Goal: Task Accomplishment & Management: Manage account settings

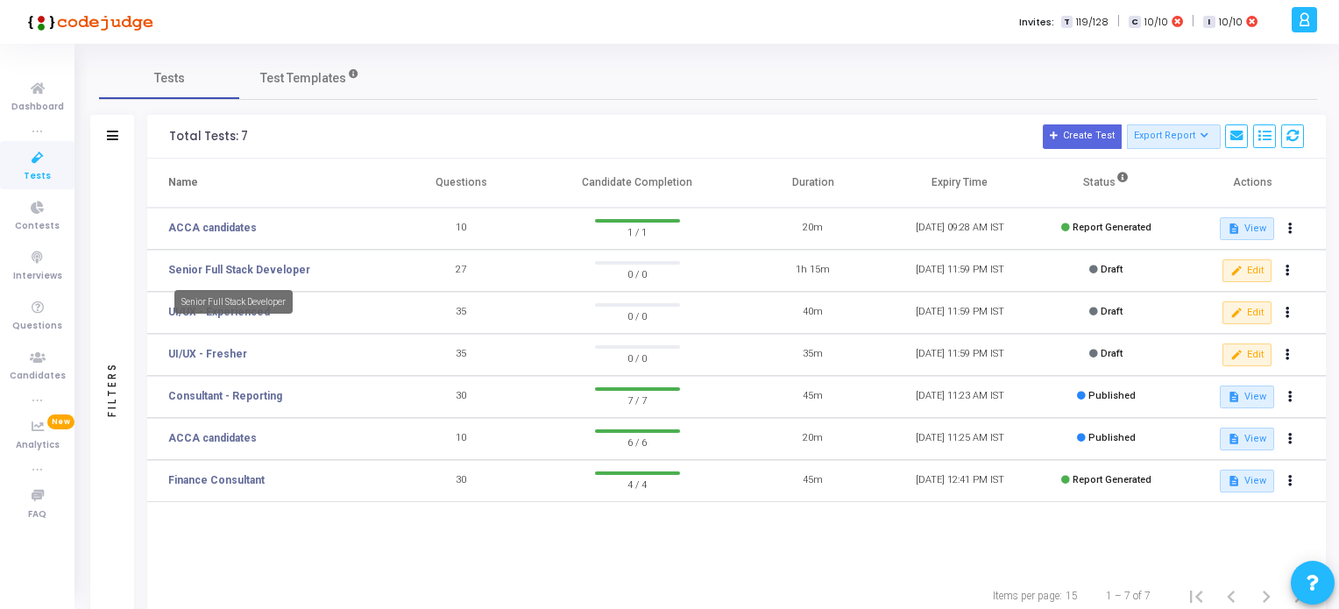
click at [281, 269] on link "Senior Full Stack Developer" at bounding box center [239, 270] width 142 height 16
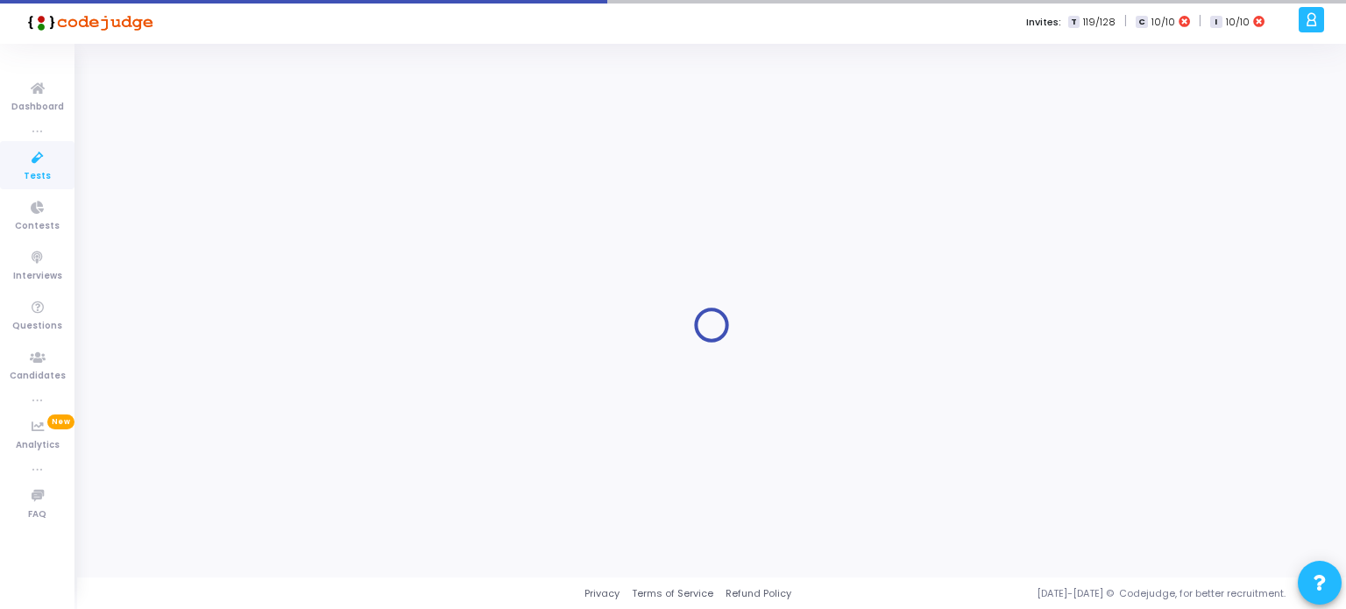
type input "Senior Full Stack Developer"
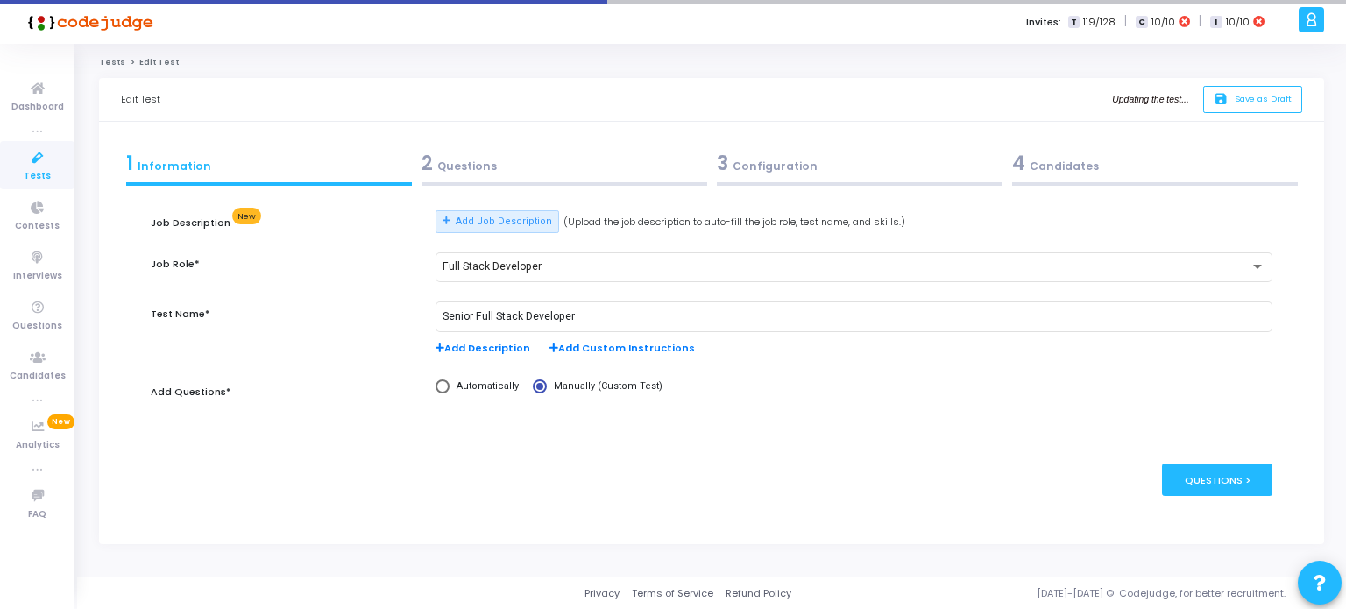
click at [480, 171] on div "2 Questions" at bounding box center [564, 163] width 286 height 29
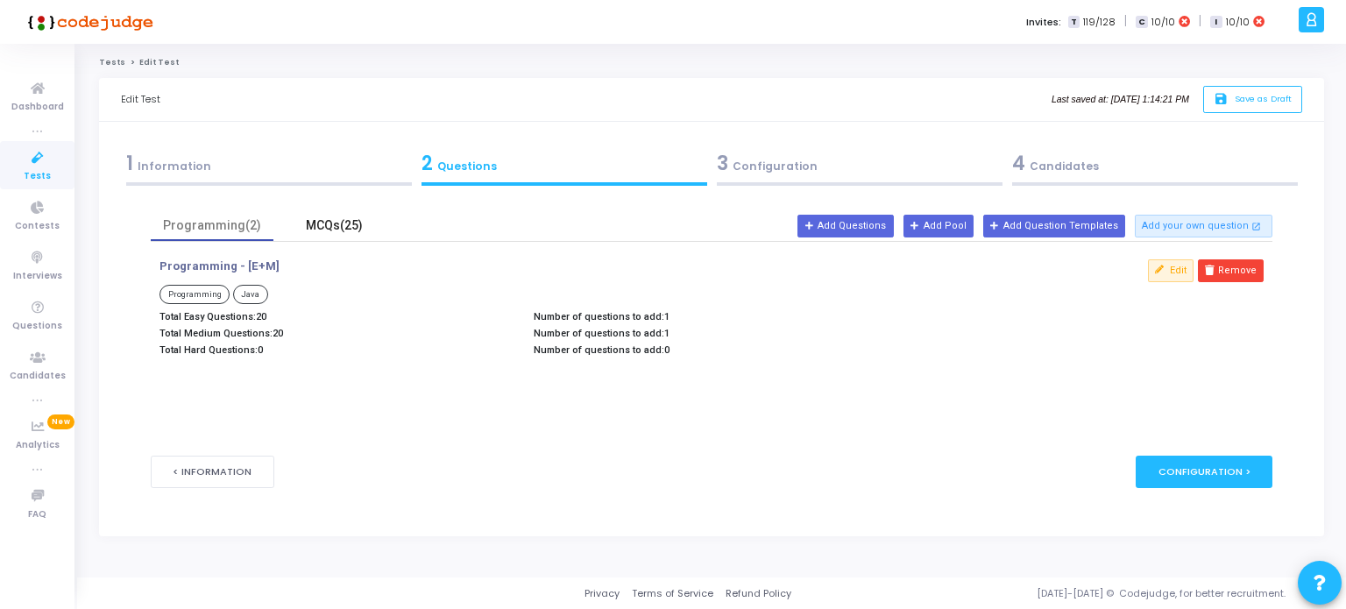
click at [326, 227] on div "MCQs(25)" at bounding box center [335, 225] width 102 height 18
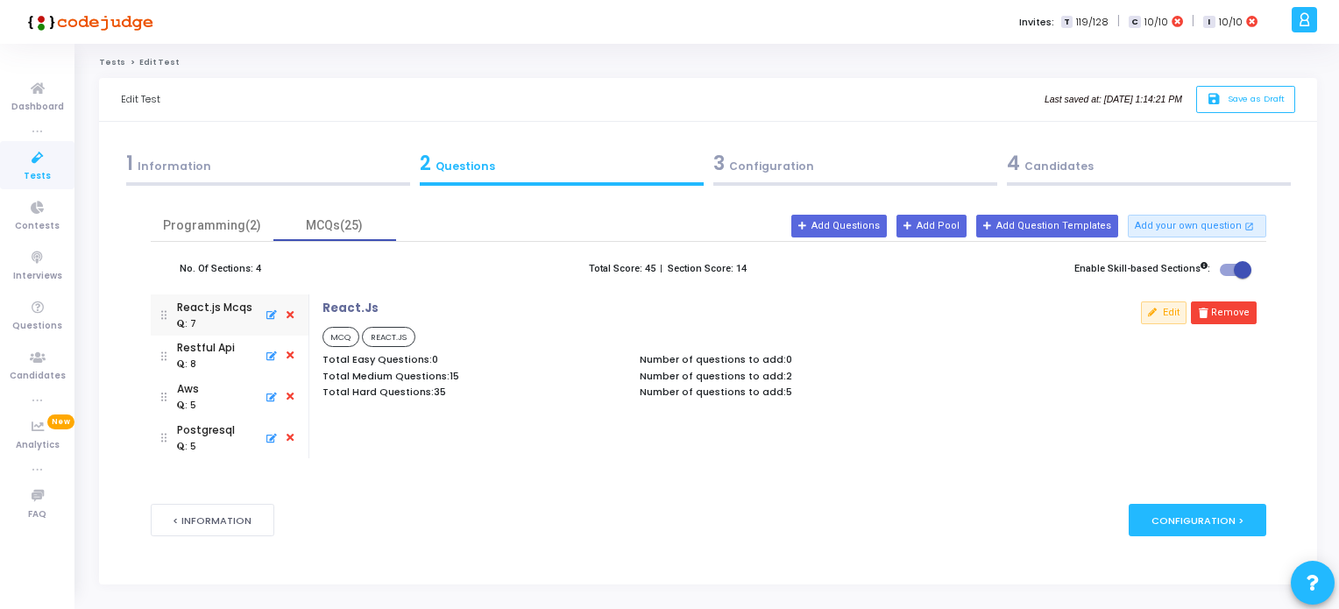
click at [185, 166] on div "1 Information" at bounding box center [268, 163] width 284 height 29
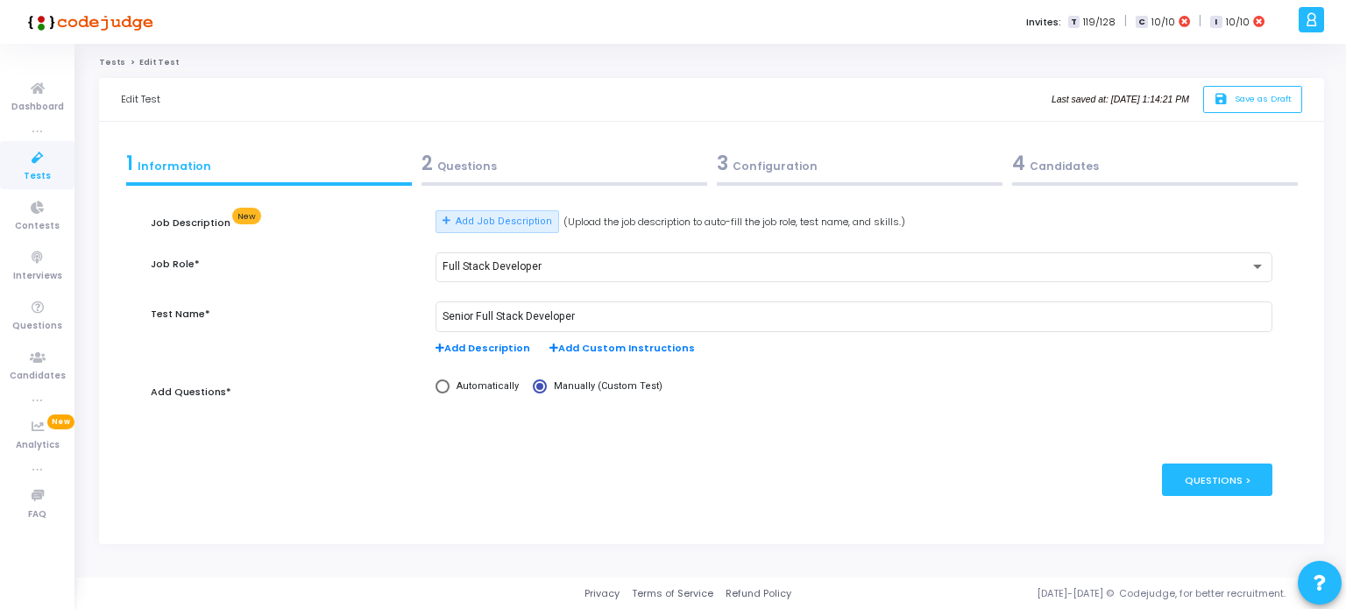
click at [42, 159] on icon at bounding box center [37, 158] width 37 height 22
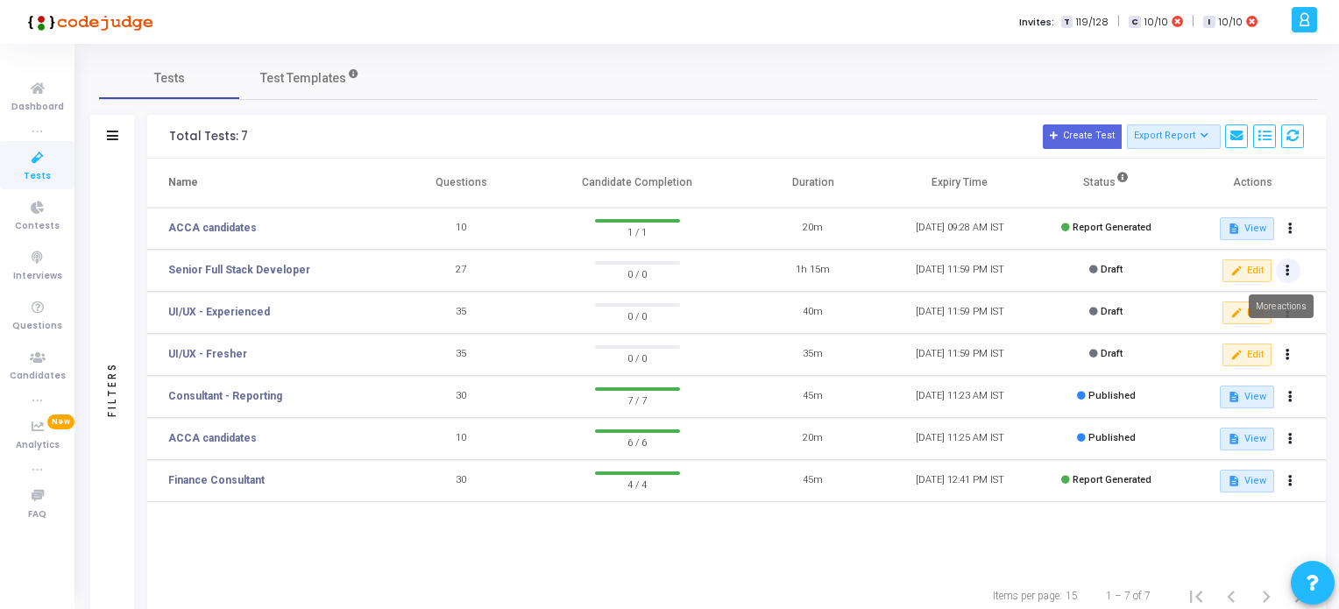
click at [1291, 272] on button at bounding box center [1288, 270] width 25 height 25
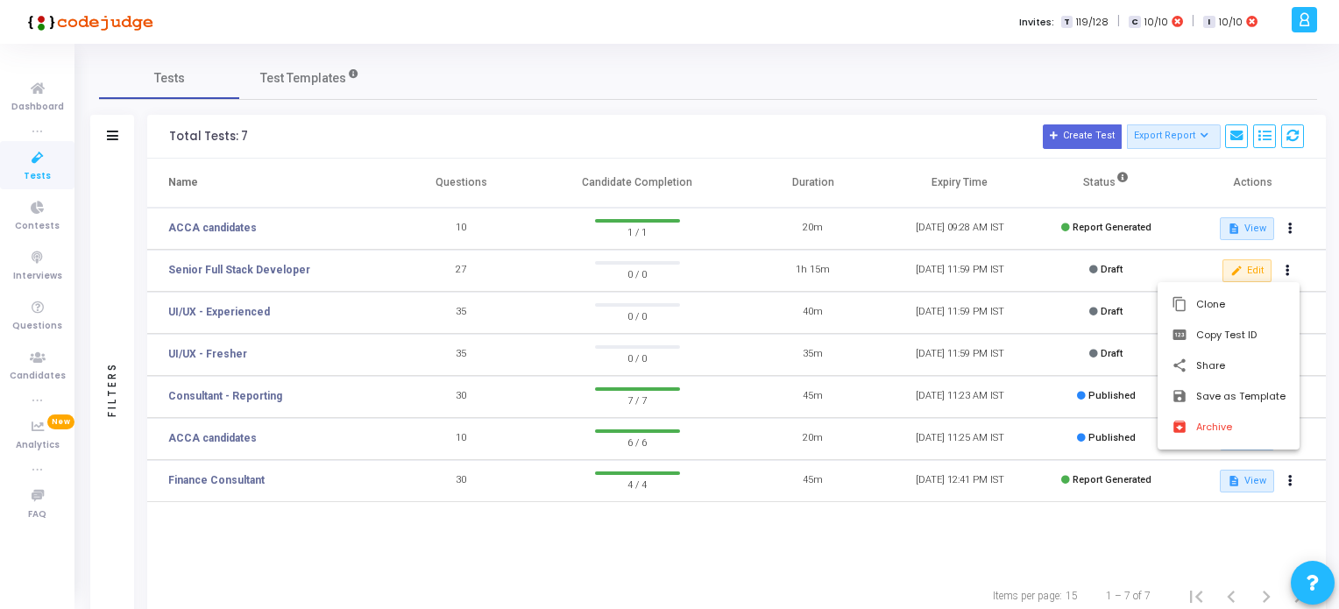
click at [273, 268] on div at bounding box center [669, 304] width 1339 height 609
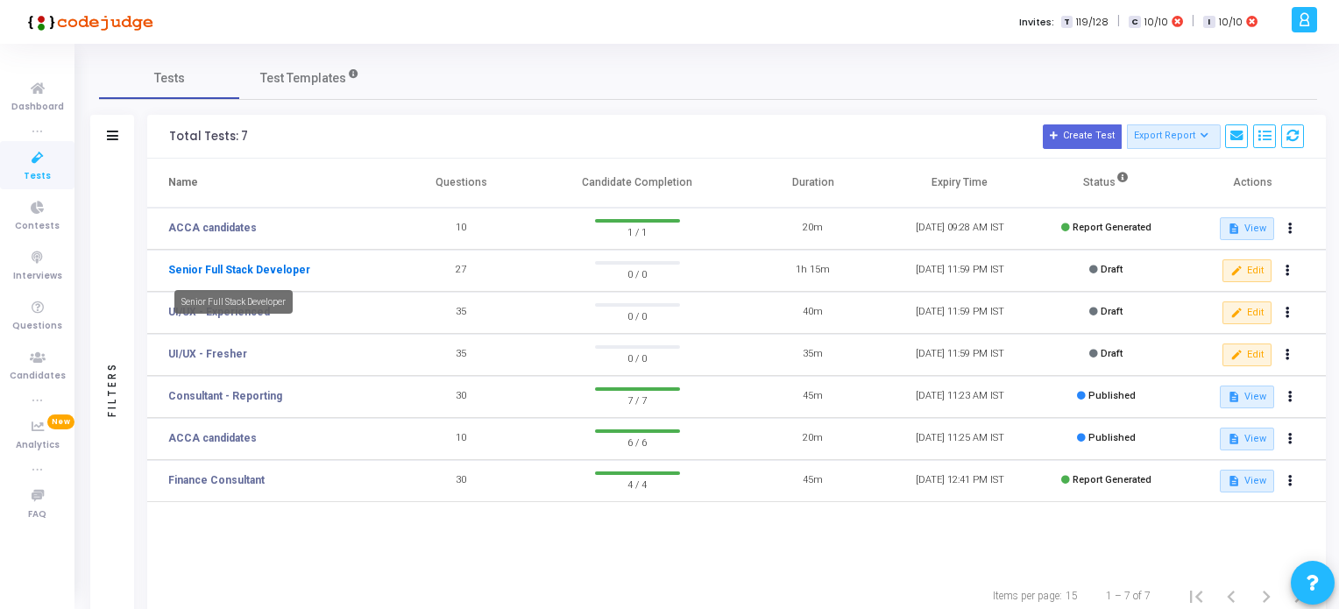
click at [273, 268] on link "Senior Full Stack Developer" at bounding box center [239, 270] width 142 height 16
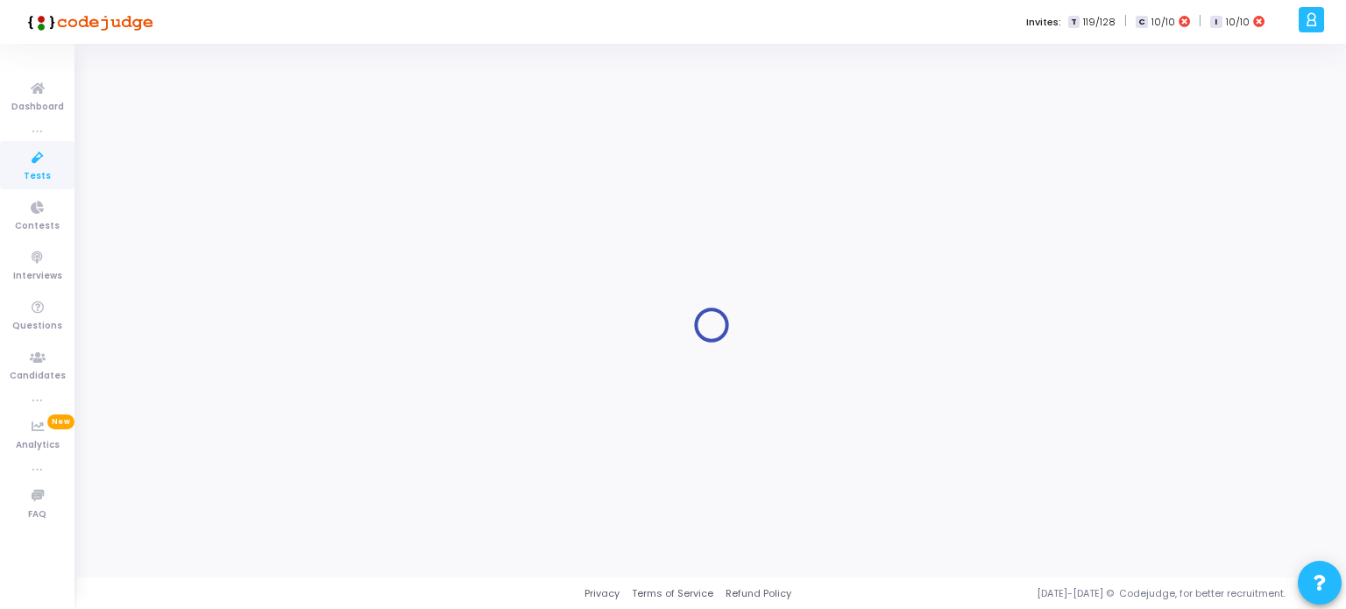
type input "Senior Full Stack Developer"
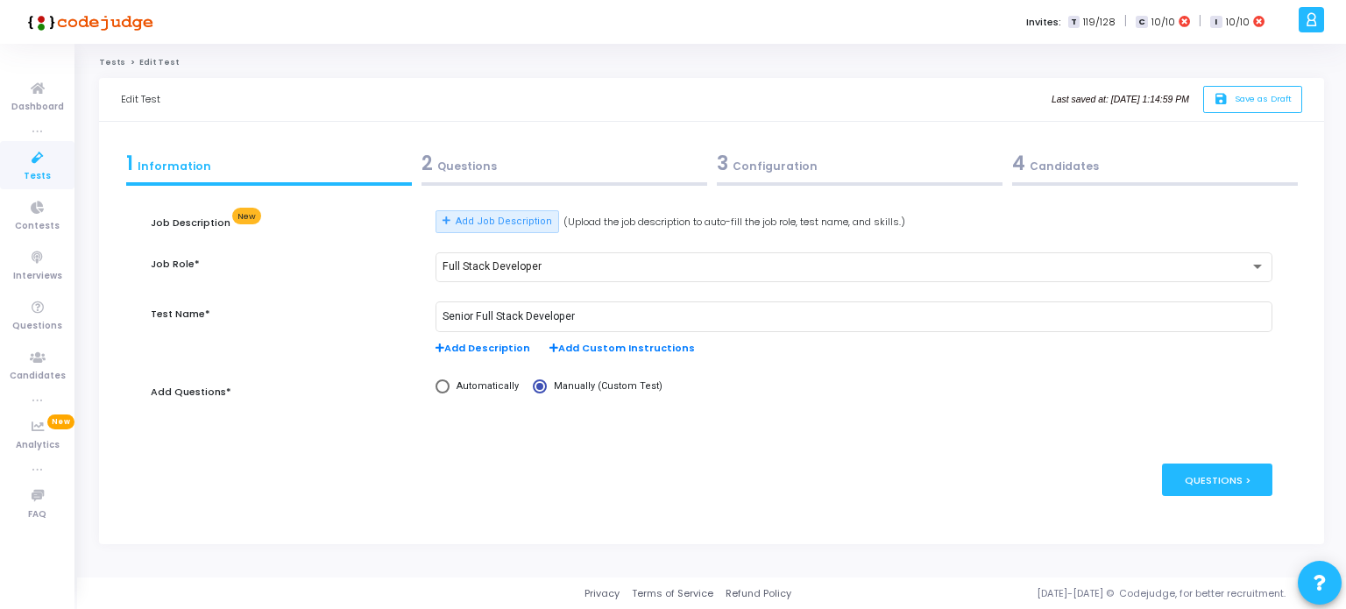
click at [466, 164] on div "2 Questions" at bounding box center [564, 163] width 286 height 29
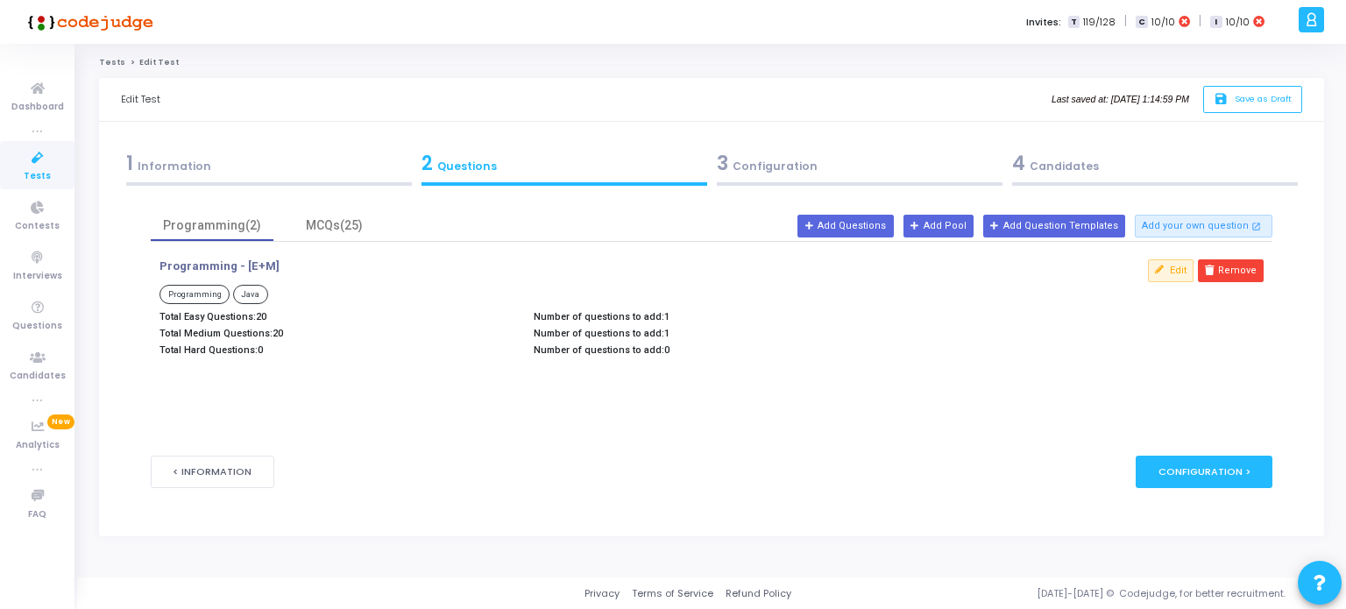
click at [166, 164] on div "1 Information" at bounding box center [269, 163] width 286 height 29
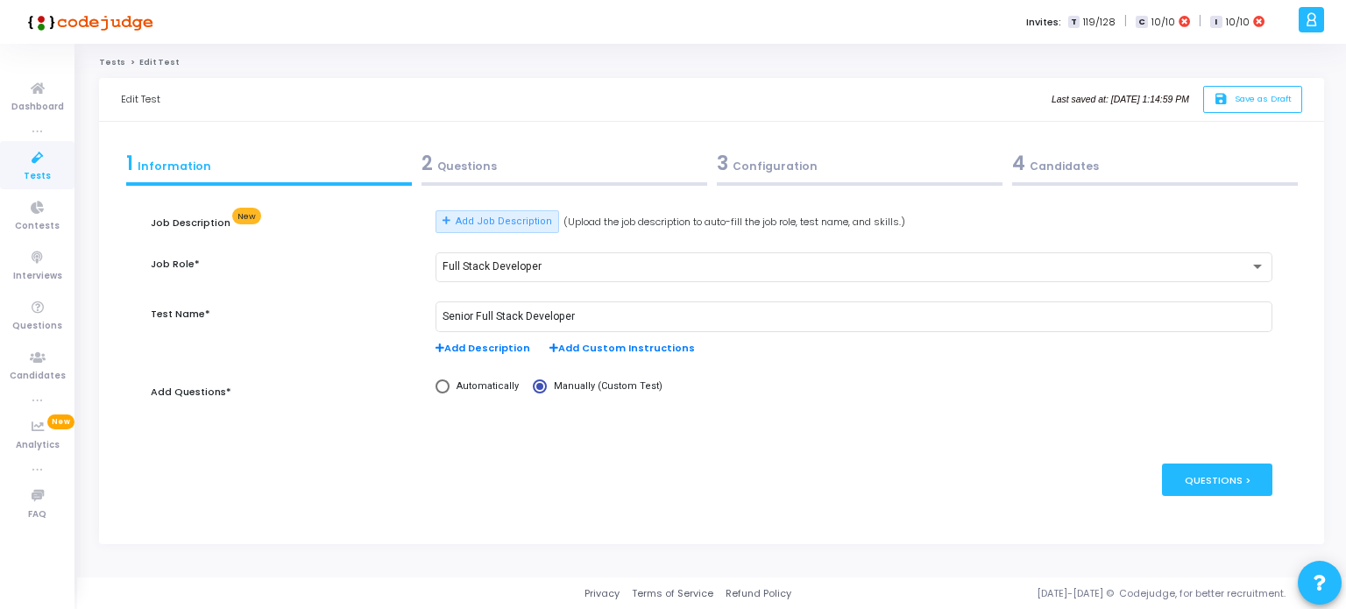
click at [785, 168] on div "3 Configuration" at bounding box center [860, 163] width 286 height 29
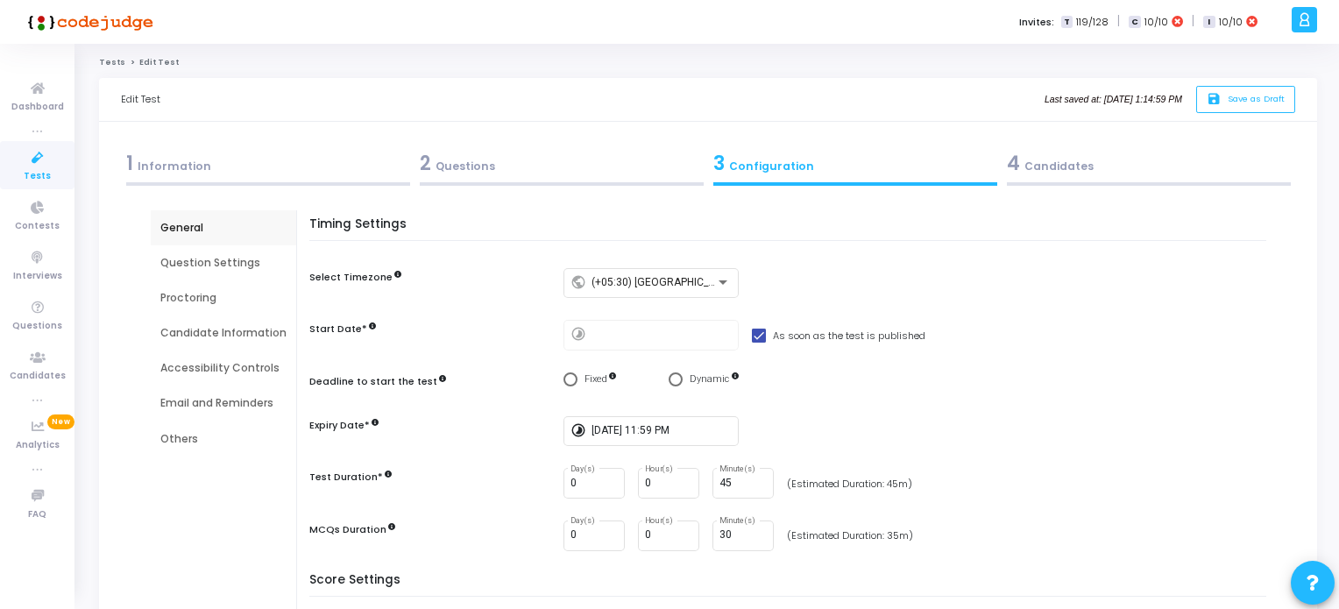
click at [1049, 159] on div "4 Candidates" at bounding box center [1149, 163] width 284 height 29
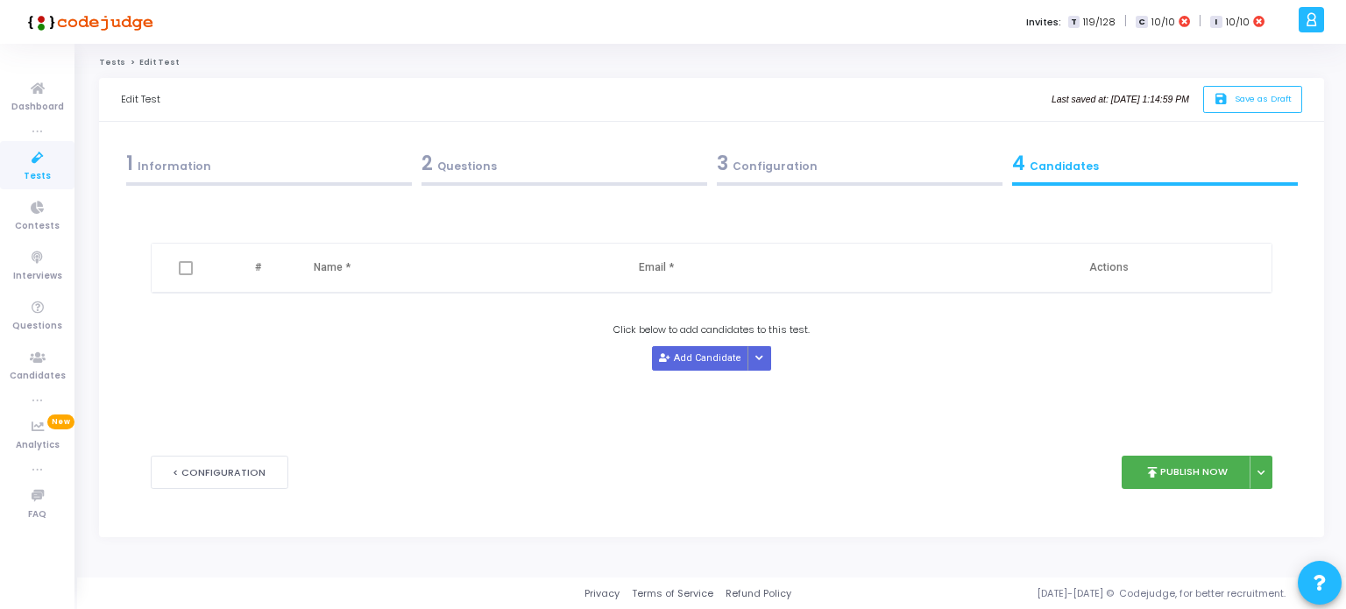
click at [163, 173] on div "1 Information" at bounding box center [269, 163] width 286 height 29
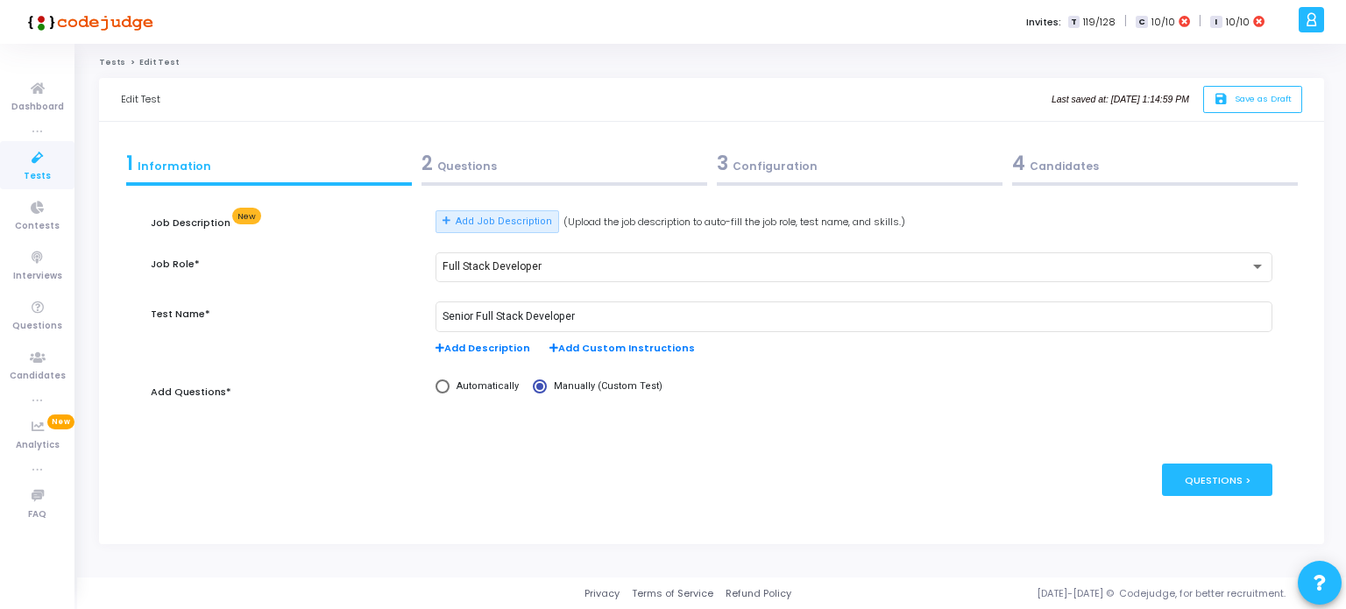
click at [46, 171] on span "Tests" at bounding box center [37, 176] width 27 height 15
click at [456, 171] on div "2 Questions" at bounding box center [564, 163] width 286 height 29
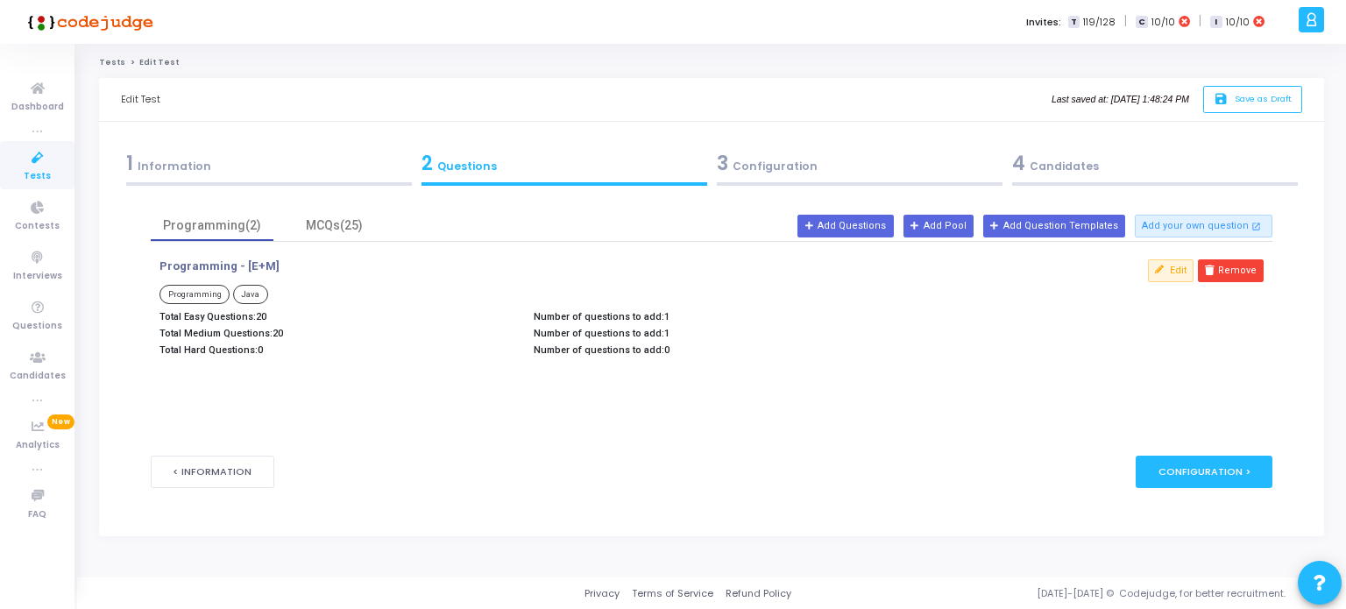
click at [768, 171] on div "3 Configuration" at bounding box center [860, 163] width 286 height 29
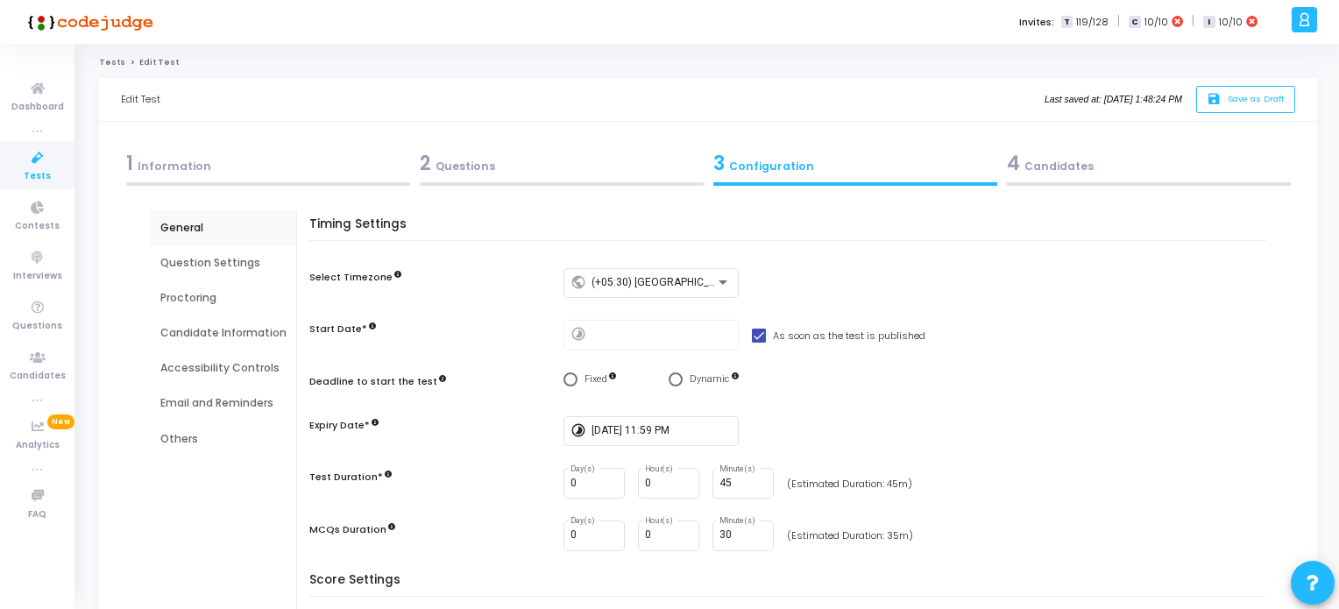
click at [46, 170] on span "Tests" at bounding box center [37, 176] width 27 height 15
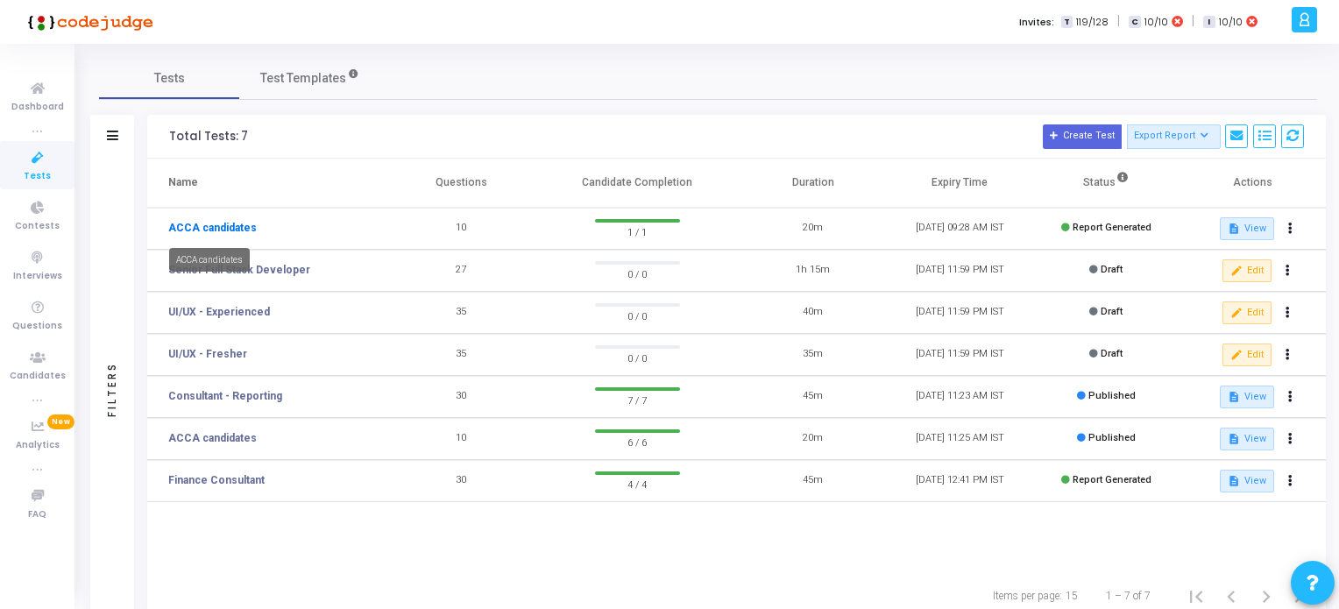
click at [223, 226] on link "ACCA candidates" at bounding box center [212, 228] width 88 height 16
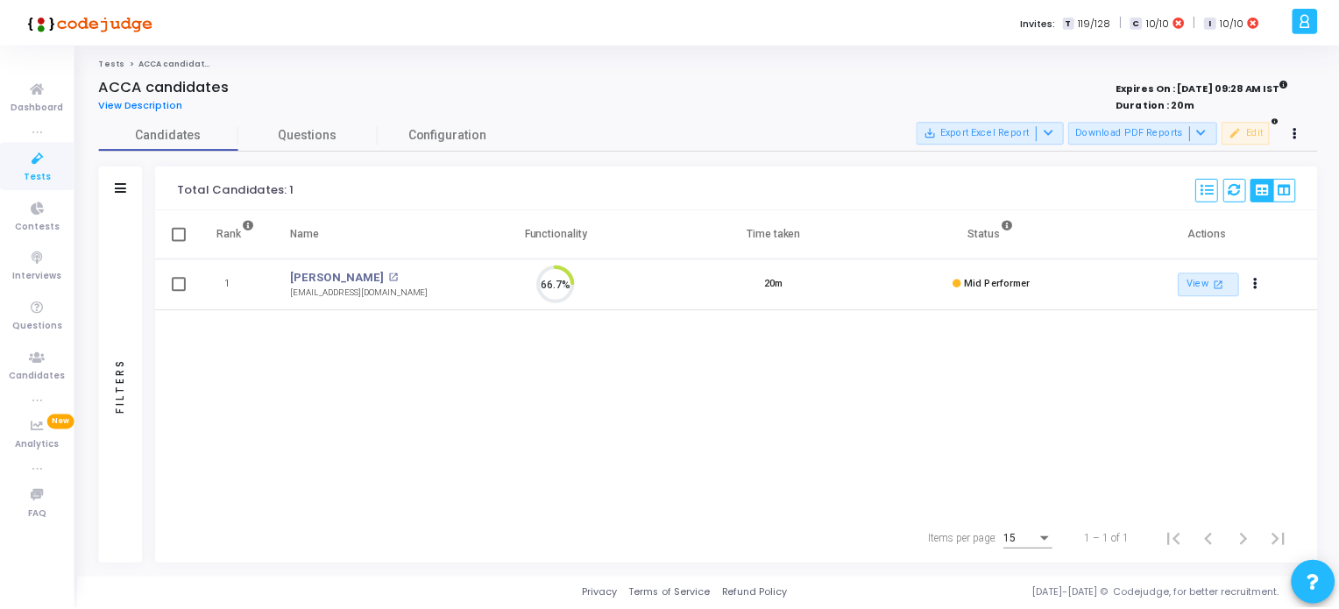
scroll to position [36, 45]
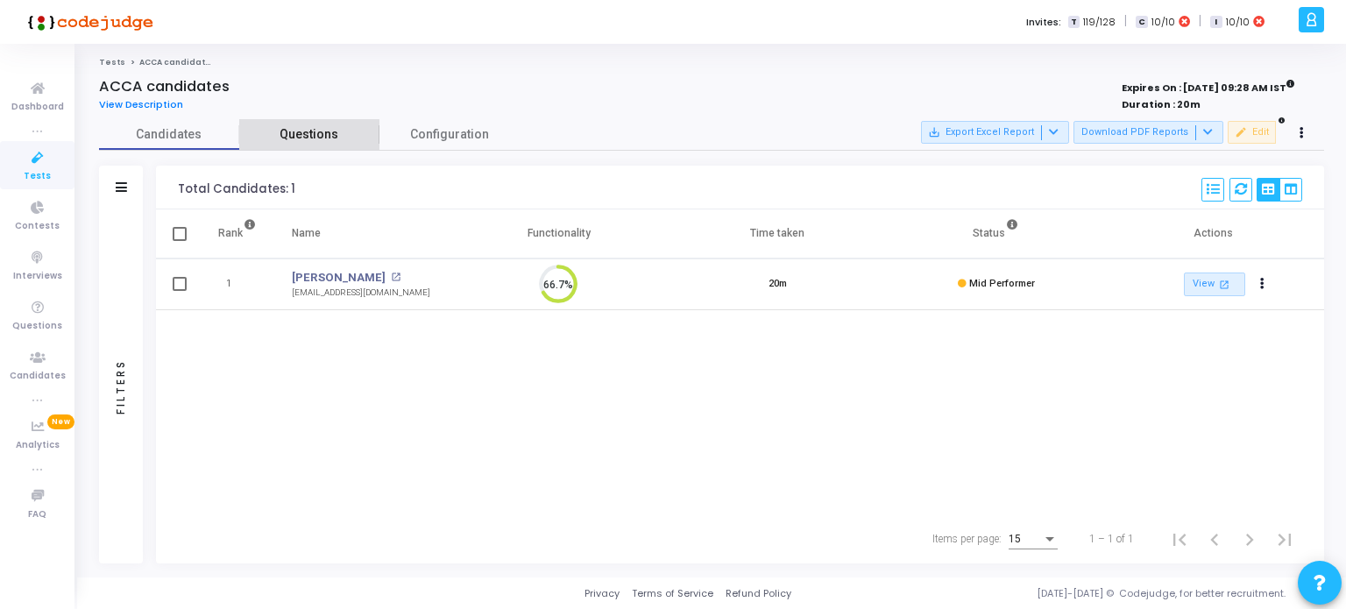
click at [313, 135] on span "Questions" at bounding box center [309, 134] width 140 height 18
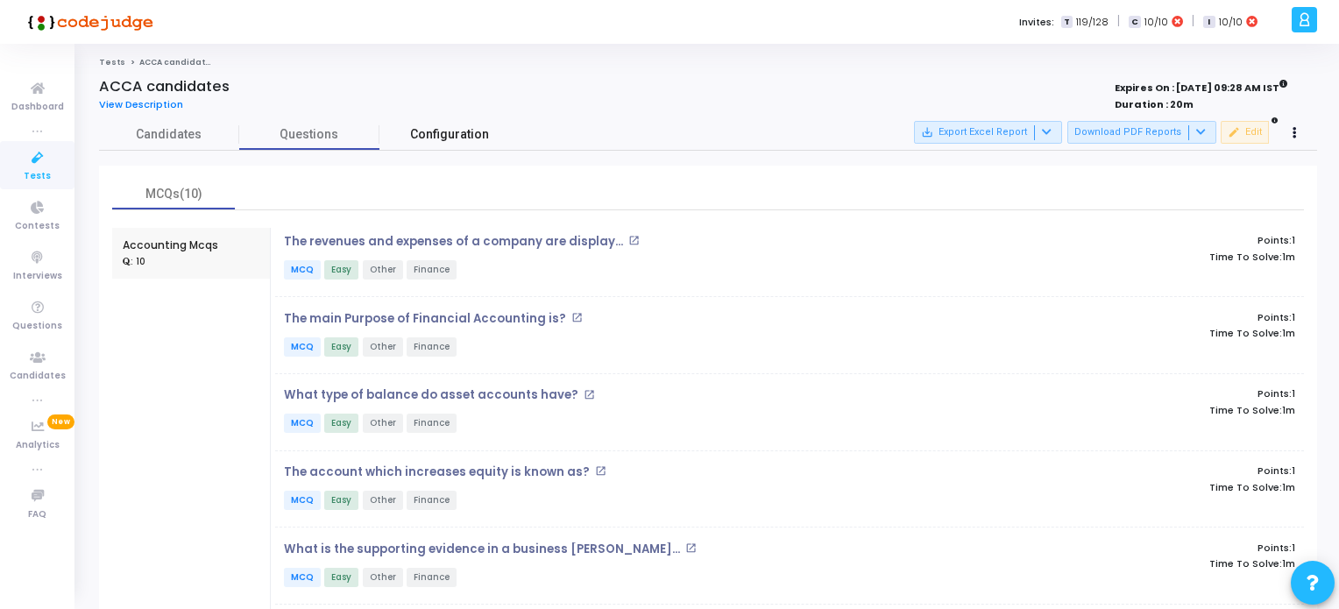
click at [466, 130] on span "Configuration" at bounding box center [449, 134] width 79 height 18
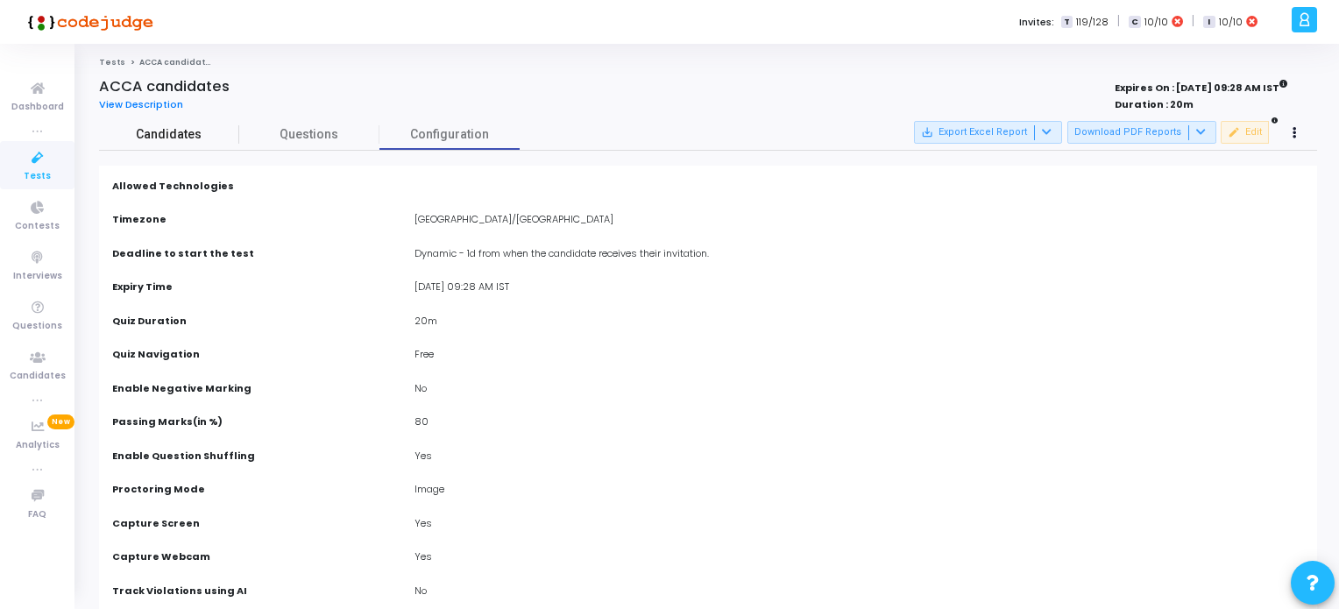
click at [151, 134] on span "Candidates" at bounding box center [169, 134] width 140 height 18
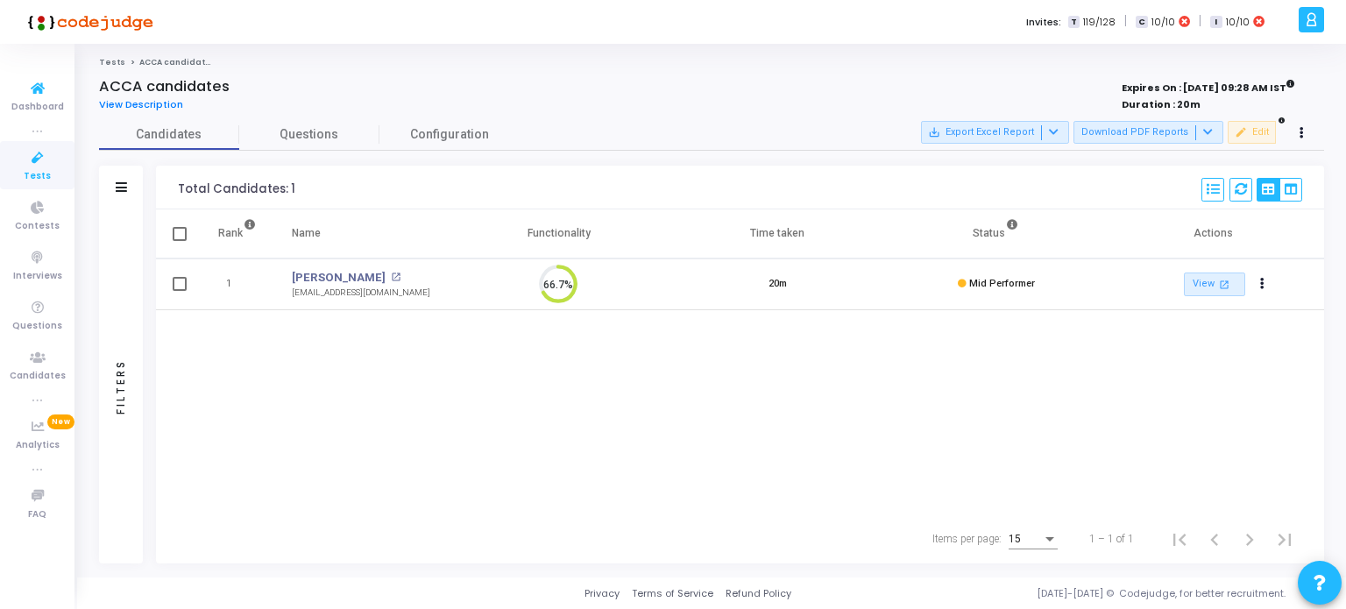
click at [36, 166] on icon at bounding box center [37, 158] width 37 height 22
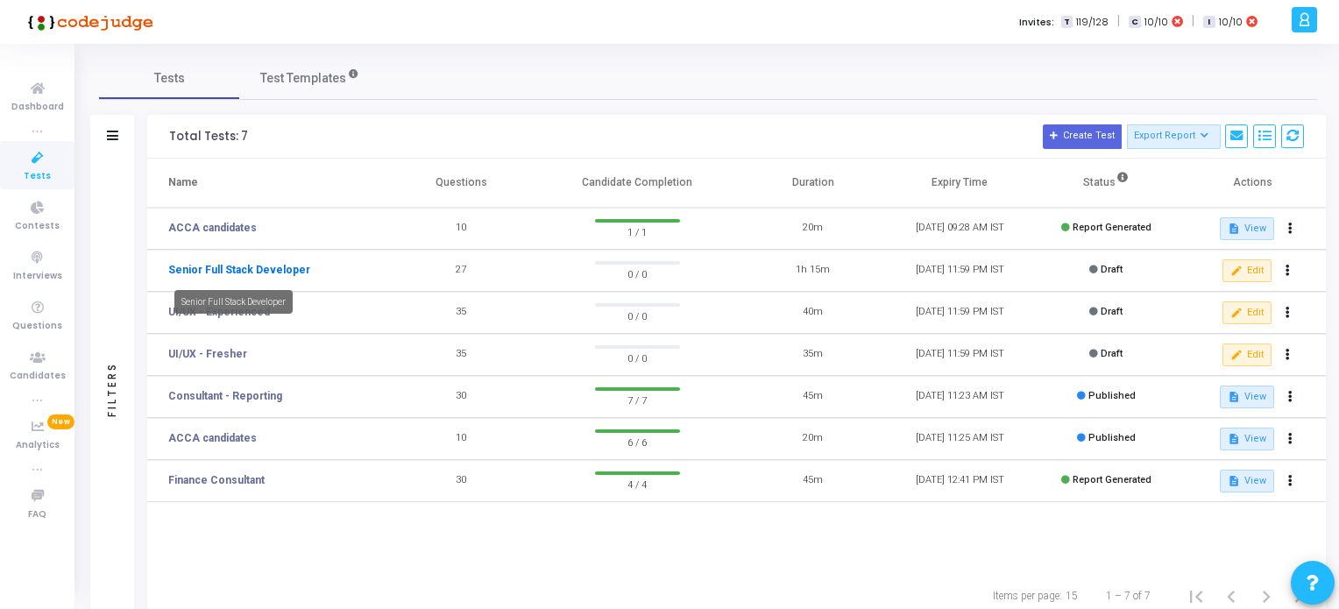
click at [256, 265] on link "Senior Full Stack Developer" at bounding box center [239, 270] width 142 height 16
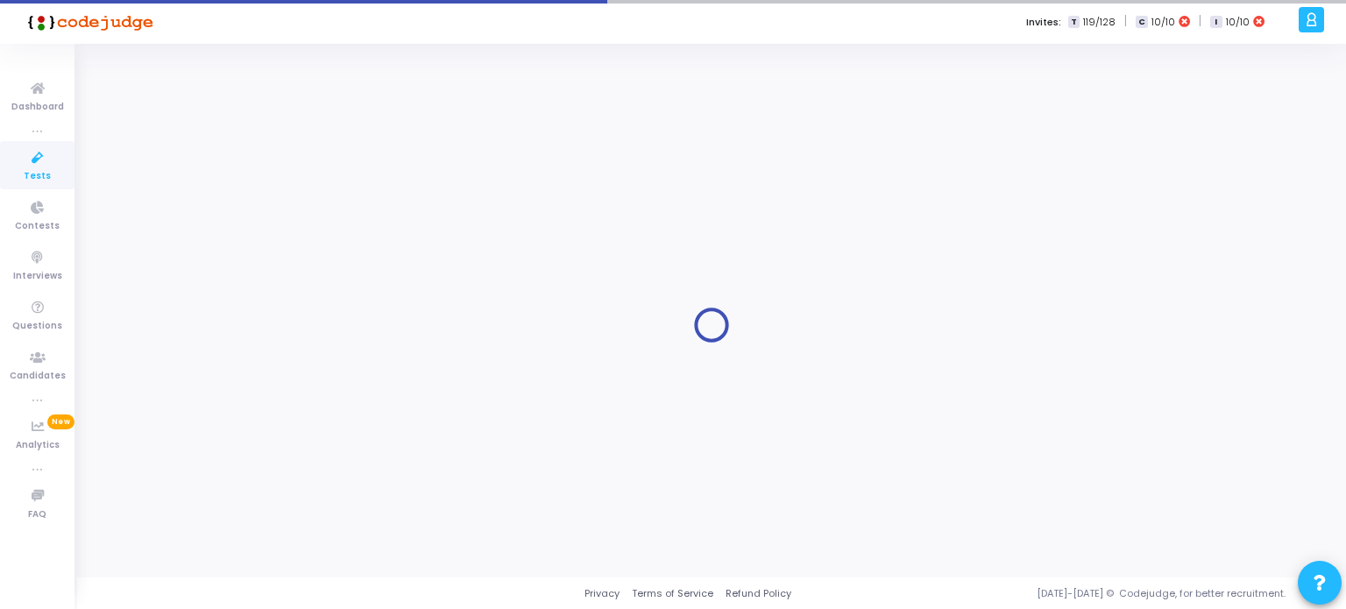
type input "Senior Full Stack Developer"
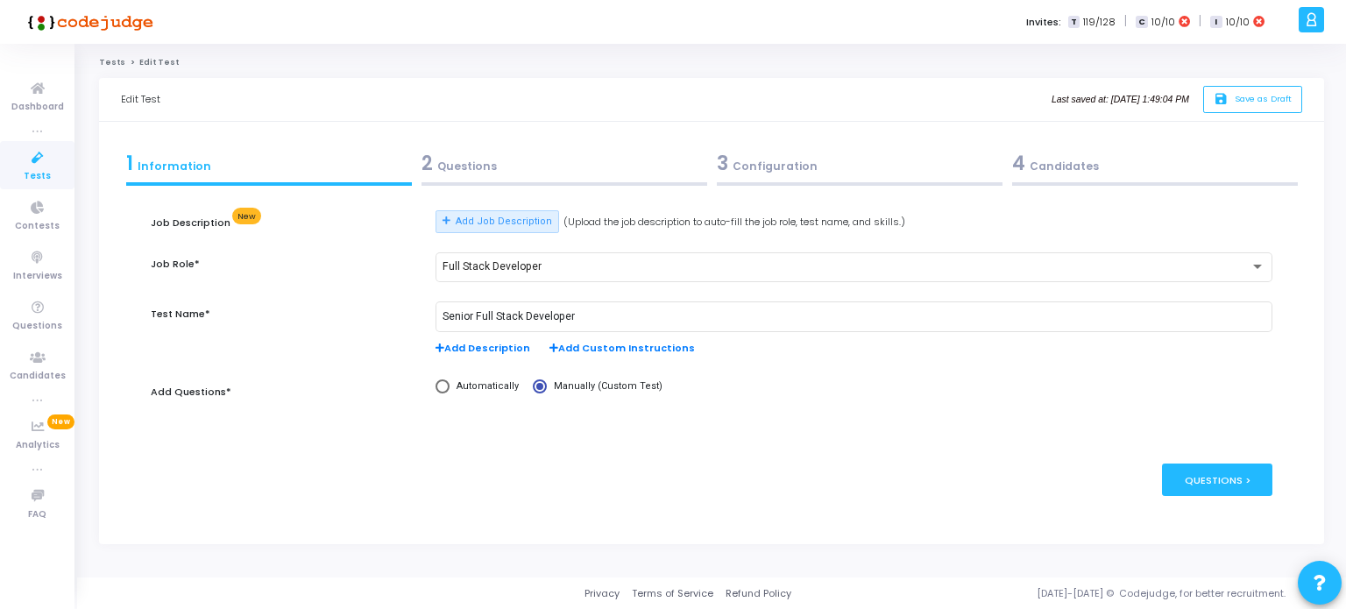
click at [501, 173] on div "2 Questions" at bounding box center [564, 163] width 286 height 29
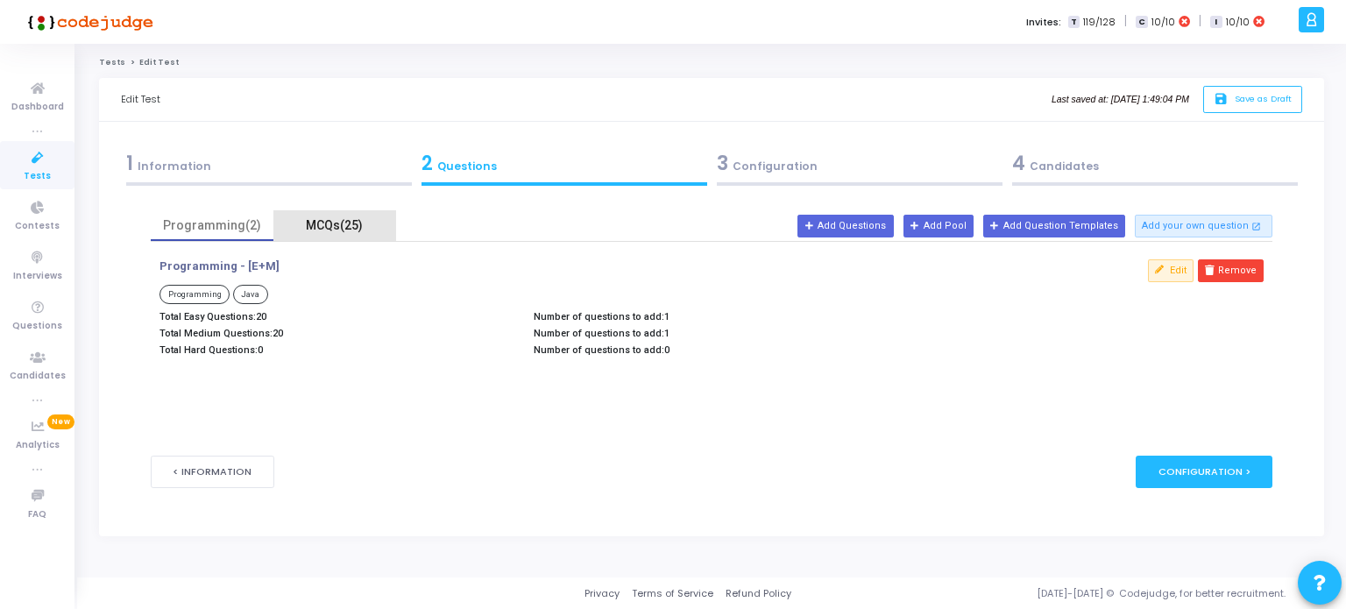
click at [357, 223] on div "MCQs(25)" at bounding box center [335, 225] width 102 height 18
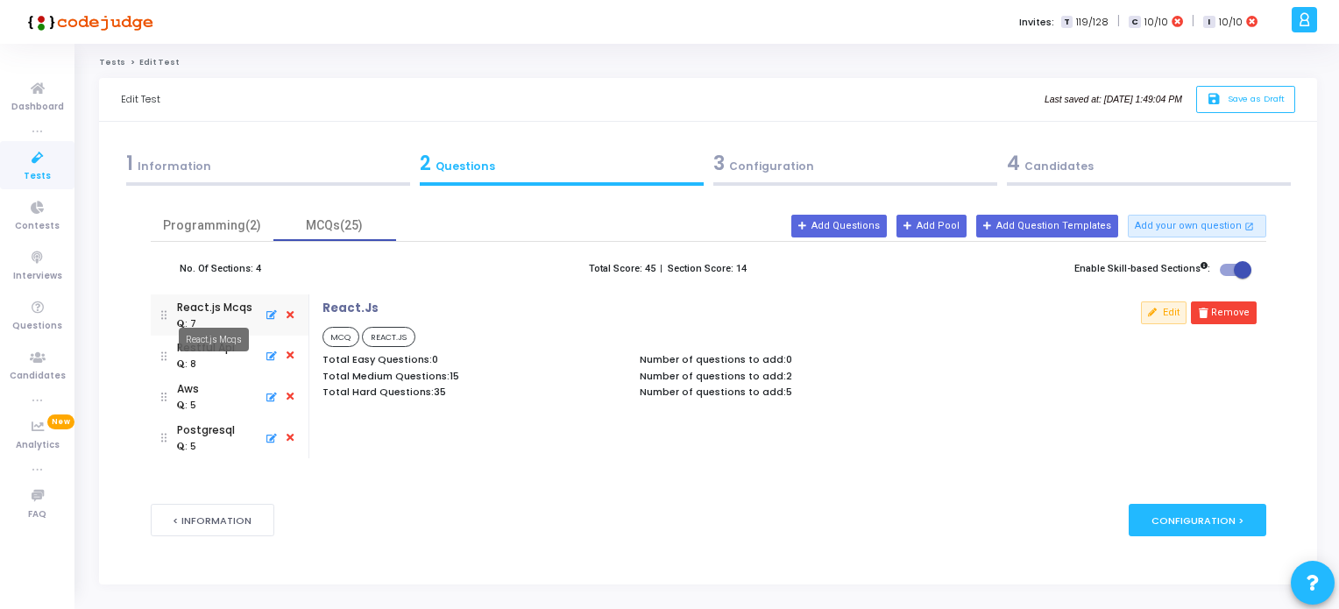
click at [199, 317] on mat-tooltip-component "React.js Mcqs" at bounding box center [213, 339] width 95 height 48
click at [203, 224] on div "Programming(2)" at bounding box center [212, 225] width 102 height 18
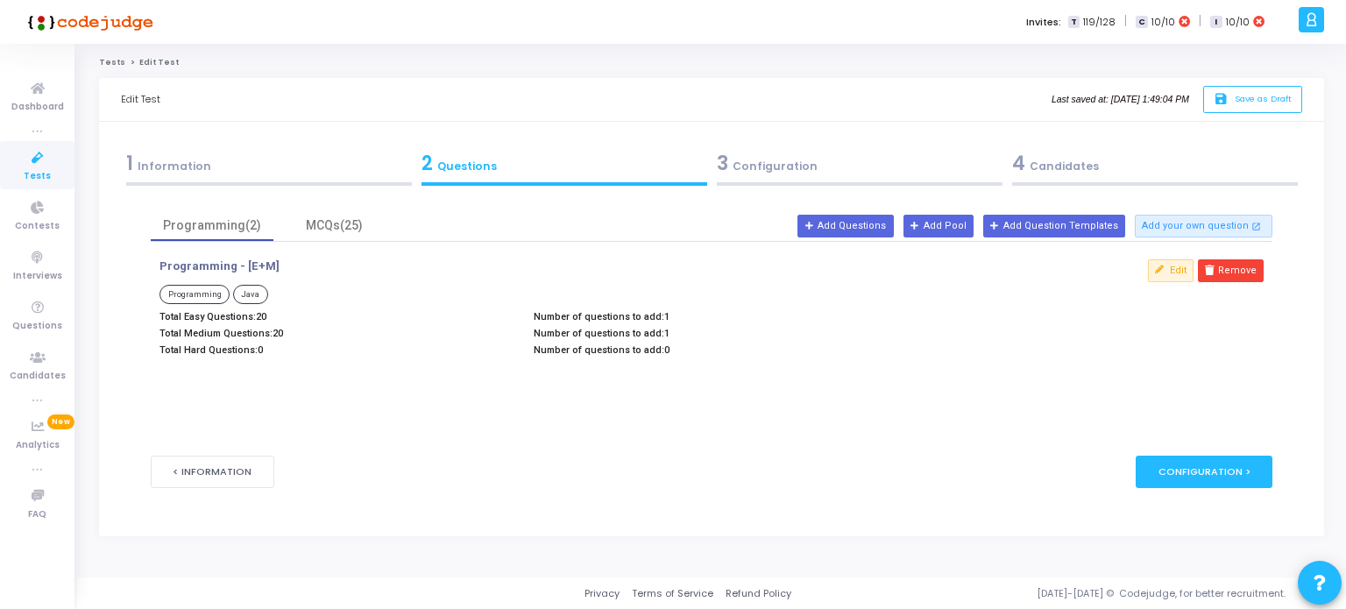
click at [177, 169] on div "1 Information" at bounding box center [269, 163] width 286 height 29
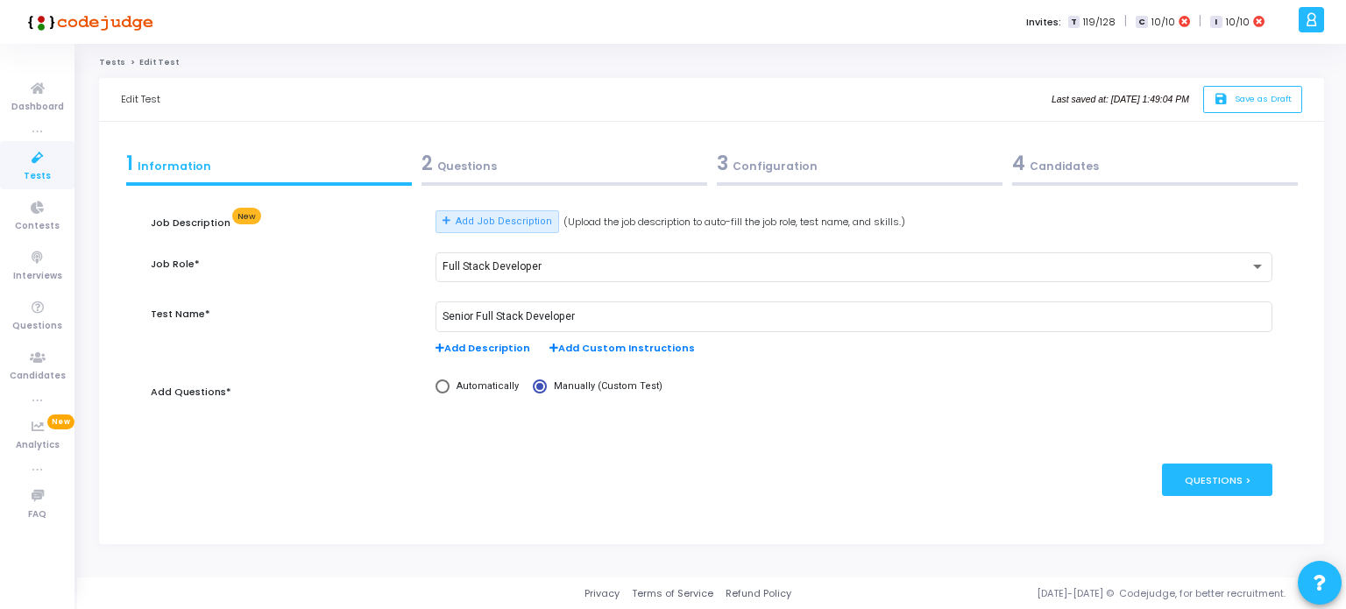
click at [780, 167] on div "3 Configuration" at bounding box center [860, 163] width 286 height 29
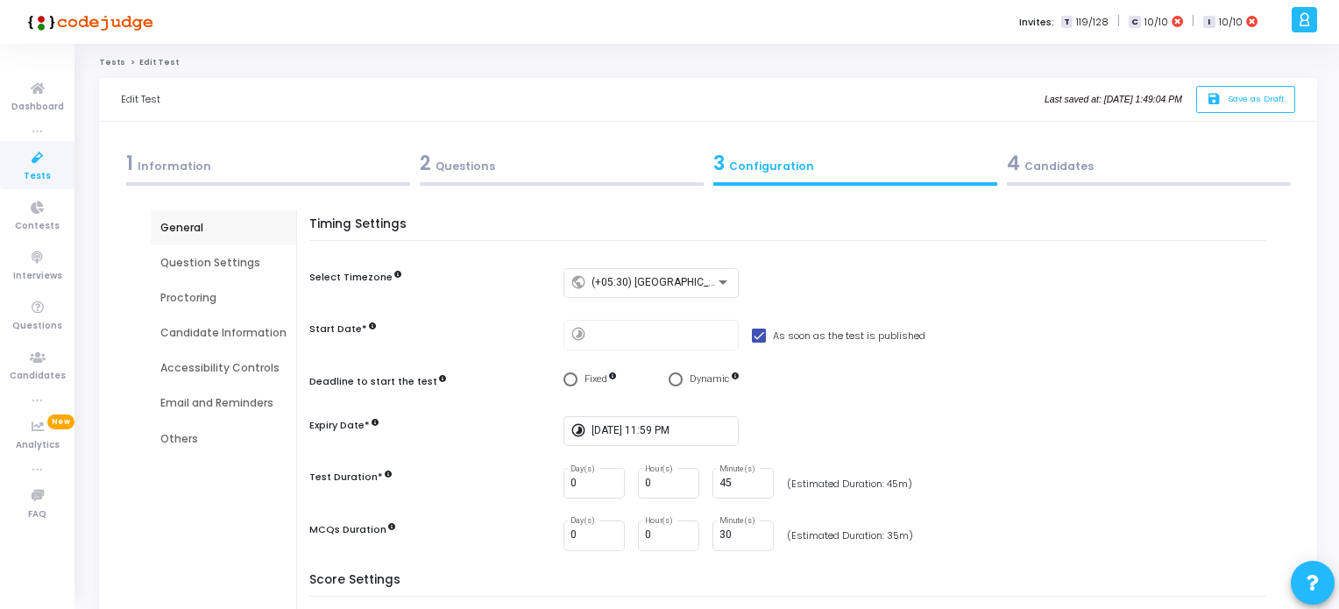
click at [1057, 164] on div "4 Candidates" at bounding box center [1149, 163] width 284 height 29
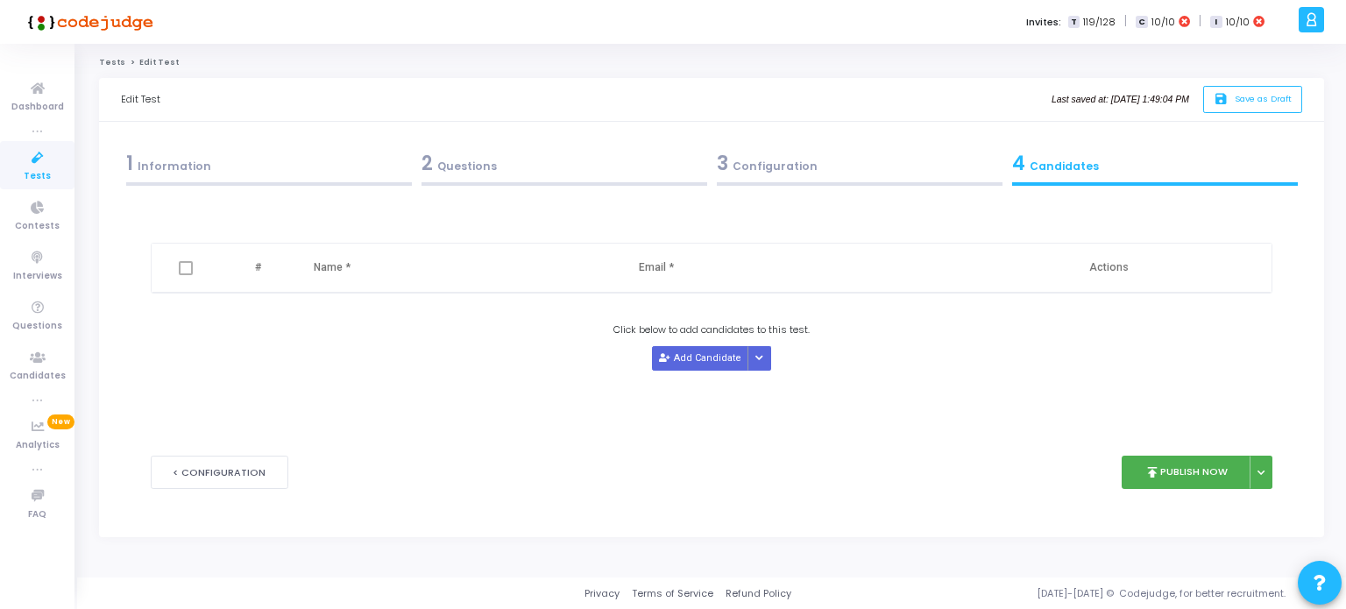
click at [785, 171] on div "3 Configuration" at bounding box center [860, 163] width 286 height 29
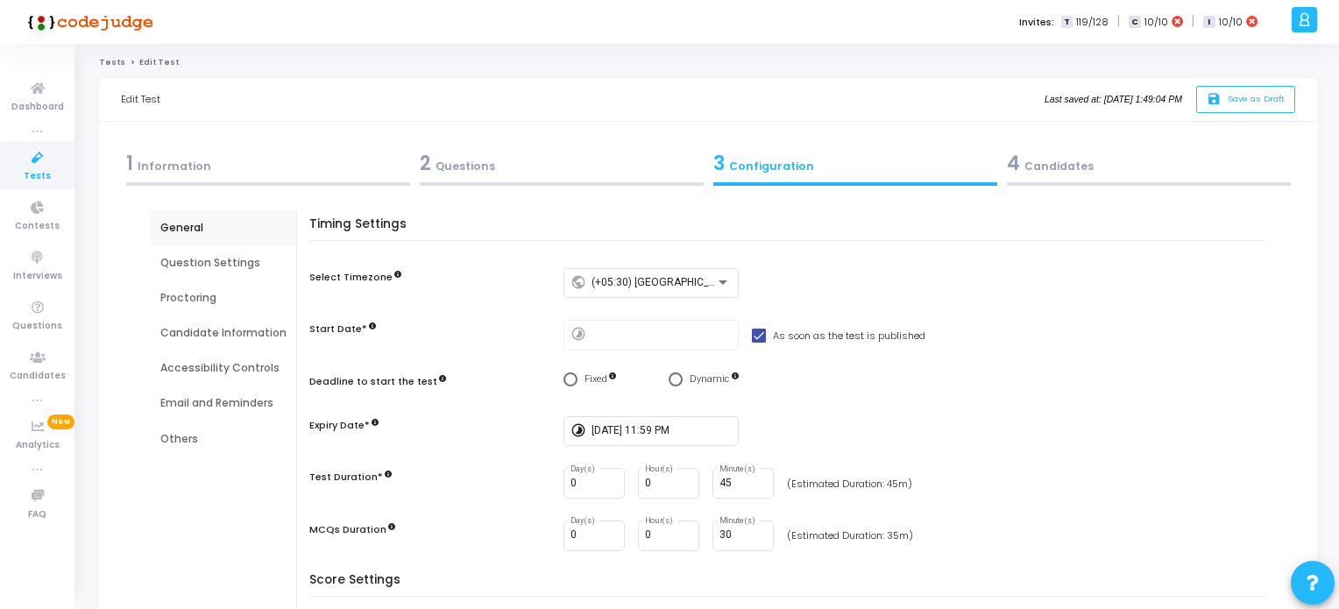
click at [33, 156] on icon at bounding box center [37, 158] width 37 height 22
